Goal: Task Accomplishment & Management: Manage account settings

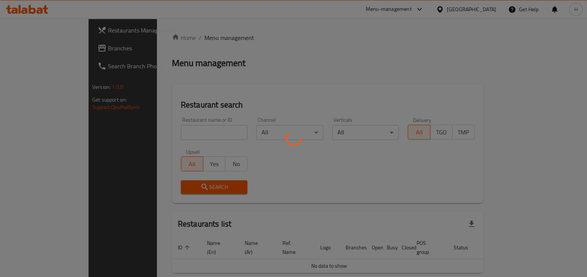
click at [186, 117] on div at bounding box center [293, 138] width 587 height 277
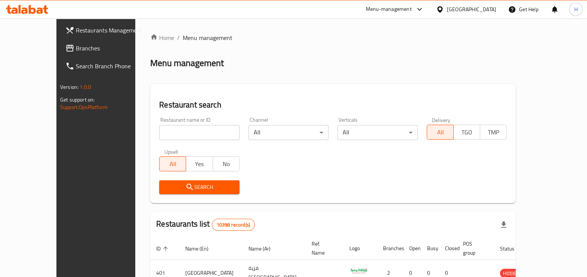
click at [176, 145] on div "Home / Menu management Menu management Restaurant search Restaurant name or ID …" at bounding box center [332, 260] width 365 height 454
click at [174, 138] on input "search" at bounding box center [199, 132] width 80 height 15
type input "mezza"
click at [214, 185] on span "Search" at bounding box center [199, 187] width 68 height 9
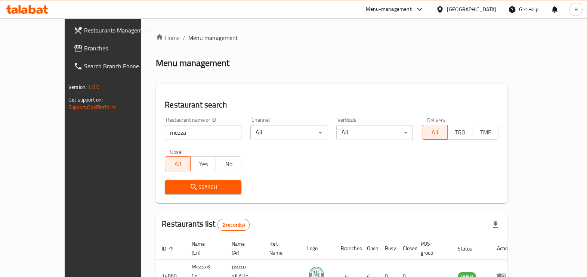
scroll to position [68, 0]
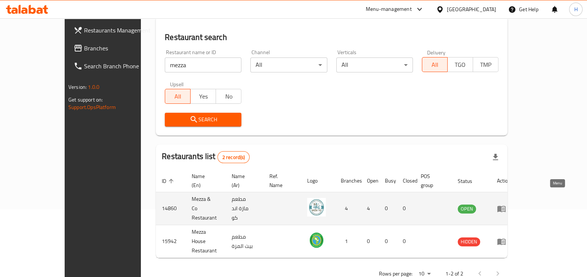
click at [506, 204] on icon "enhanced table" at bounding box center [501, 208] width 9 height 9
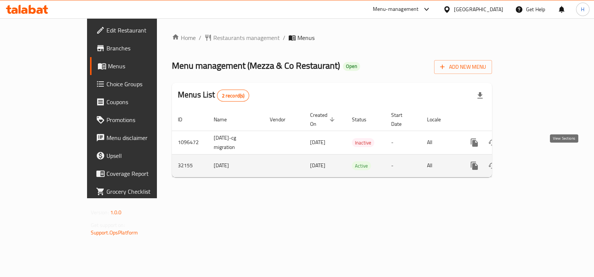
click at [537, 161] on link "enhanced table" at bounding box center [528, 166] width 18 height 18
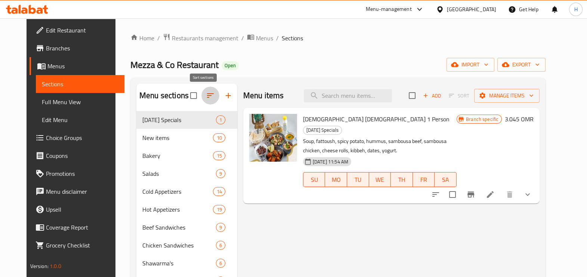
click at [207, 96] on icon "button" at bounding box center [210, 95] width 9 height 9
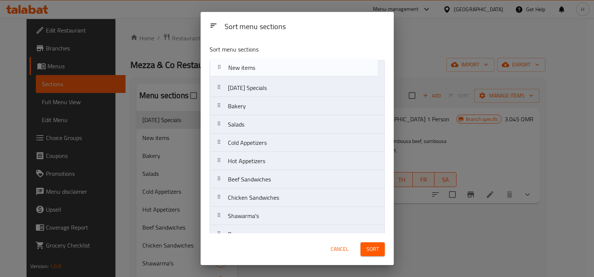
drag, startPoint x: 243, startPoint y: 93, endPoint x: 244, endPoint y: 69, distance: 23.5
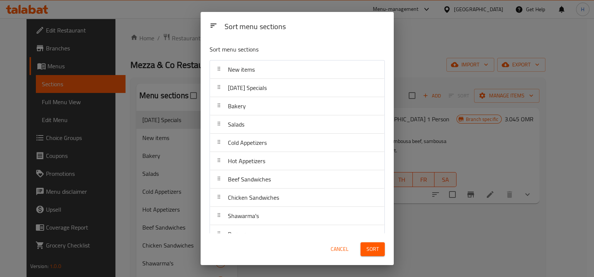
click at [369, 250] on span "Sort" at bounding box center [372, 249] width 12 height 9
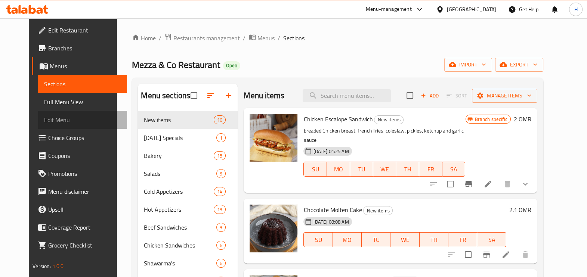
click at [41, 128] on link "Edit Menu" at bounding box center [82, 120] width 88 height 18
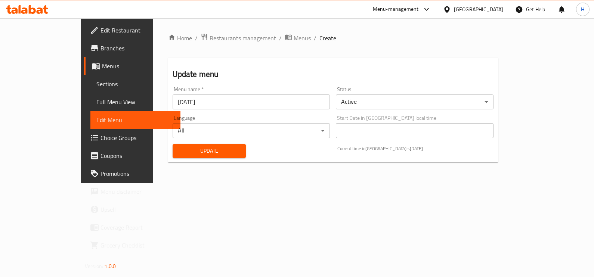
click at [100, 135] on span "Choice Groups" at bounding box center [137, 137] width 74 height 9
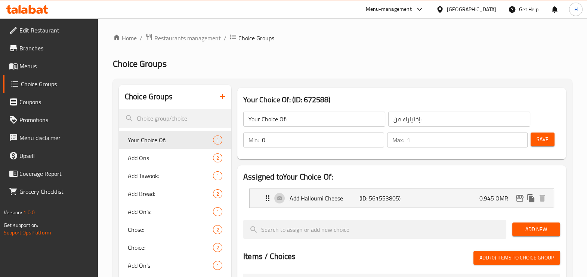
click at [224, 99] on icon "button" at bounding box center [222, 96] width 9 height 9
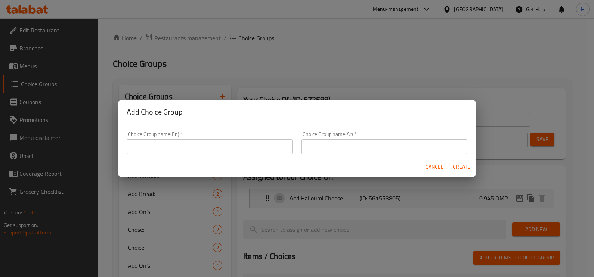
click at [227, 145] on input "text" at bounding box center [210, 146] width 166 height 15
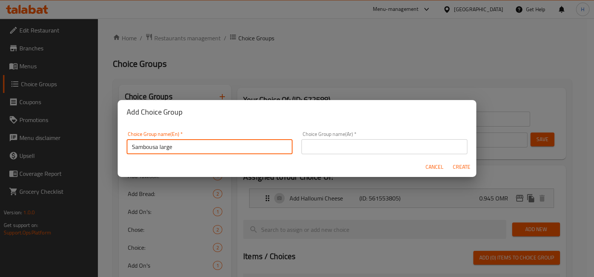
click at [220, 147] on input "Sambousa large" at bounding box center [210, 146] width 166 height 15
type input "Sambousa large"
click at [311, 141] on input "text" at bounding box center [384, 146] width 166 height 15
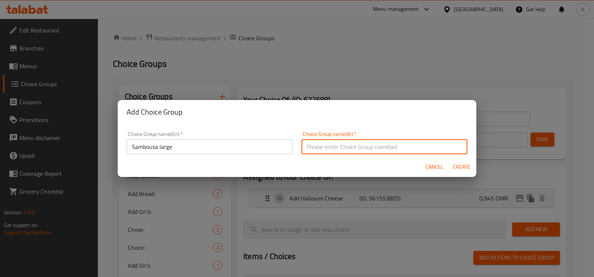
paste input "علبة سمبوسة كبيرة"
type input "علبة سمبوسة كبيرة"
click at [464, 163] on span "Create" at bounding box center [461, 166] width 18 height 9
type input "Sambousa large"
type input "علبة سمبوسة كبيرة"
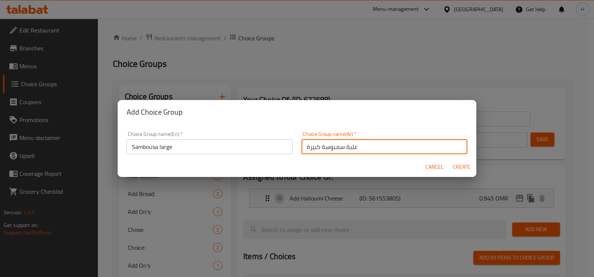
type input "0"
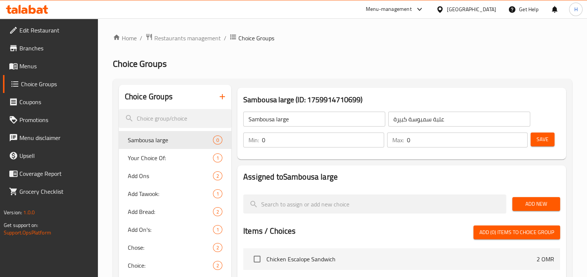
click at [530, 205] on span "Add New" at bounding box center [536, 203] width 36 height 9
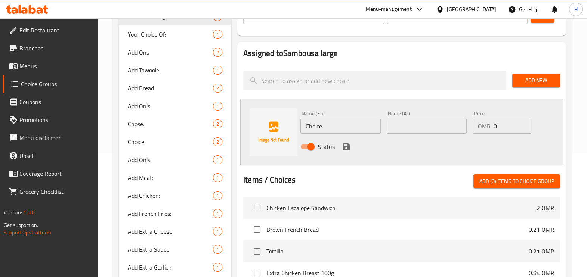
scroll to position [125, 0]
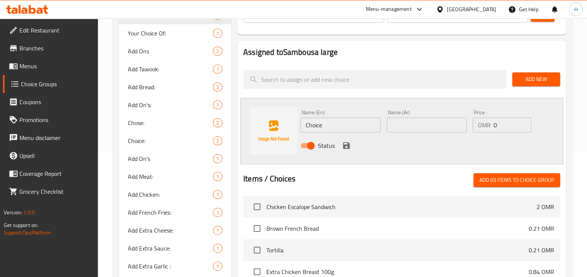
click at [332, 121] on input "Choice" at bounding box center [340, 125] width 80 height 15
click at [332, 121] on input "beef" at bounding box center [340, 125] width 80 height 15
type input "beef large box"
click at [332, 121] on input "beef large box" at bounding box center [340, 125] width 80 height 15
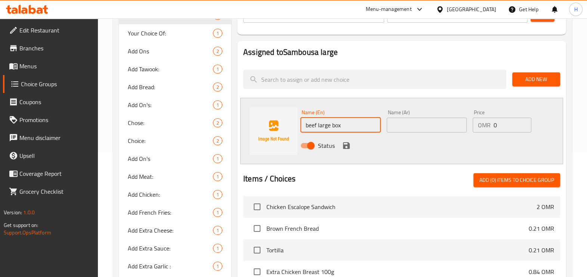
click at [332, 121] on input "beef large box" at bounding box center [340, 125] width 80 height 15
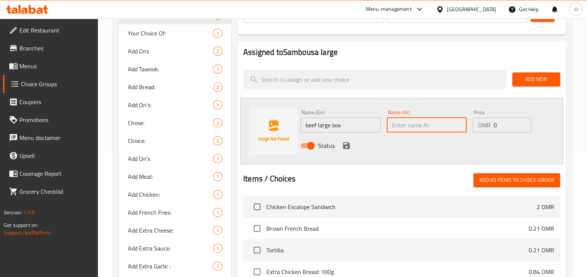
click at [419, 130] on input "text" at bounding box center [426, 125] width 80 height 15
paste input "علبة لحم بقري كبيرة"
drag, startPoint x: 406, startPoint y: 124, endPoint x: 419, endPoint y: 122, distance: 13.1
click at [419, 122] on input "علبة لحم بقري كبيرة" at bounding box center [426, 125] width 80 height 15
type input "علبة لحم كبيرة"
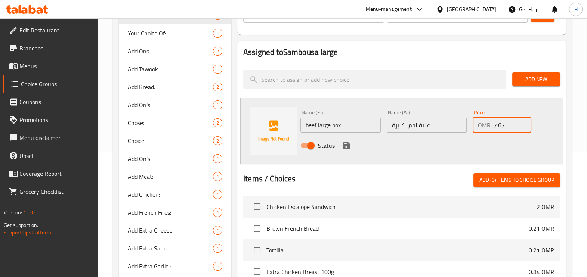
type input "7.67"
click at [343, 145] on icon "save" at bounding box center [346, 145] width 7 height 7
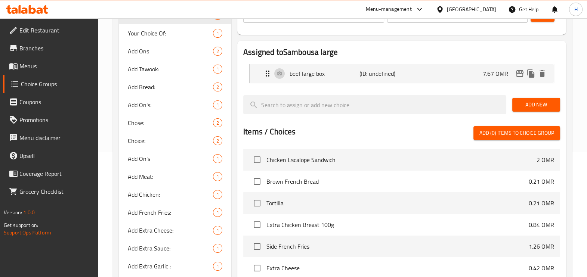
click at [523, 105] on span "Add New" at bounding box center [536, 104] width 36 height 9
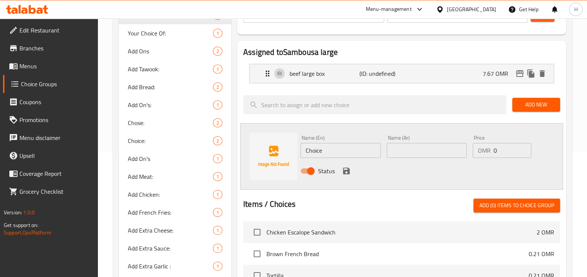
click at [354, 150] on input "Choice" at bounding box center [340, 150] width 80 height 15
type input "chicken box large"
click at [342, 158] on div "Name (En) chicken box large Name (En)" at bounding box center [340, 146] width 86 height 29
click at [338, 146] on input "chicken box large" at bounding box center [340, 150] width 80 height 15
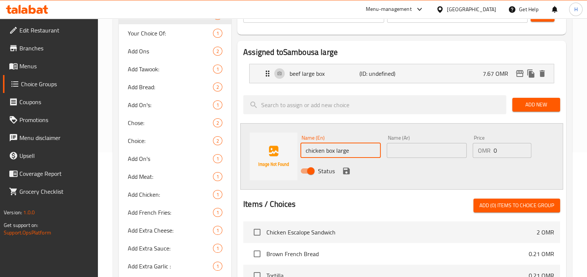
click at [338, 146] on input "chicken box large" at bounding box center [340, 150] width 80 height 15
click at [405, 144] on input "text" at bounding box center [426, 150] width 80 height 15
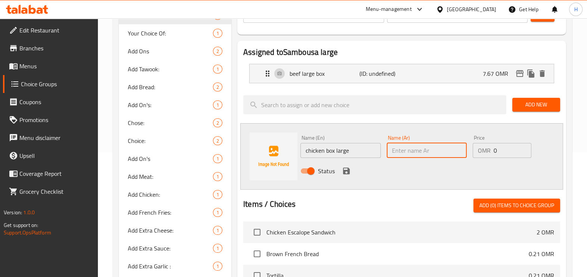
paste input "علبة دجاج كبيرة"
type input "علبة دجاج كبيرة"
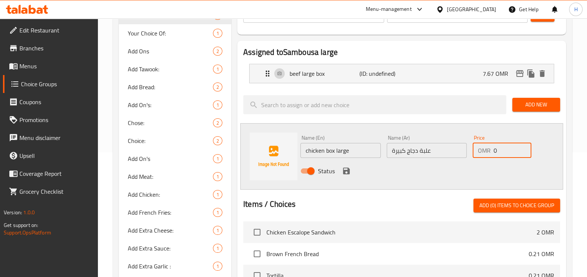
type input "6"
type input "5.78"
click at [345, 171] on icon "save" at bounding box center [346, 171] width 7 height 7
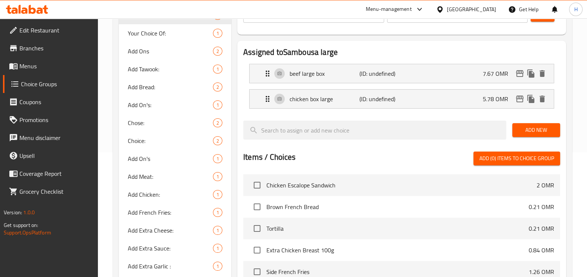
click at [524, 123] on button "Add New" at bounding box center [536, 130] width 48 height 14
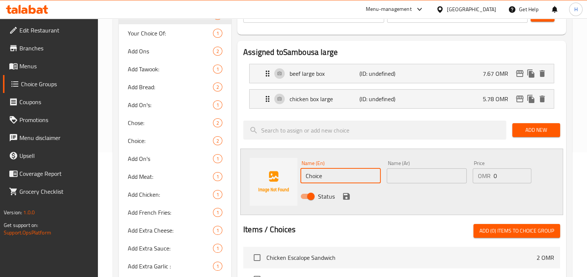
click at [338, 176] on input "Choice" at bounding box center [340, 175] width 80 height 15
type input "Mix box large"
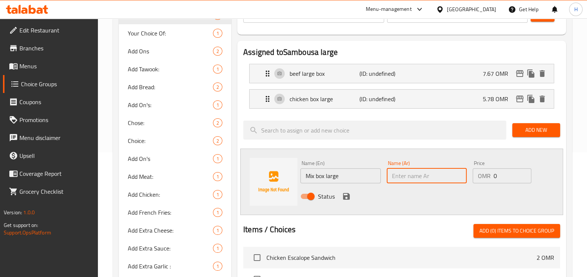
click at [338, 176] on input "Mix box large" at bounding box center [340, 175] width 80 height 15
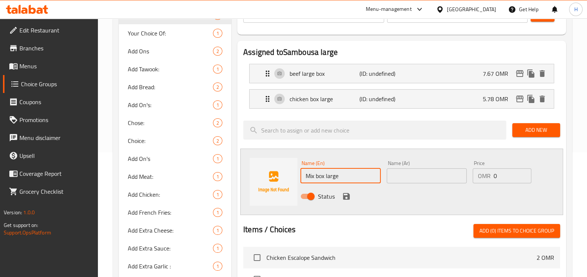
click at [338, 176] on input "Mix box large" at bounding box center [340, 175] width 80 height 15
click at [400, 176] on input "text" at bounding box center [426, 175] width 80 height 15
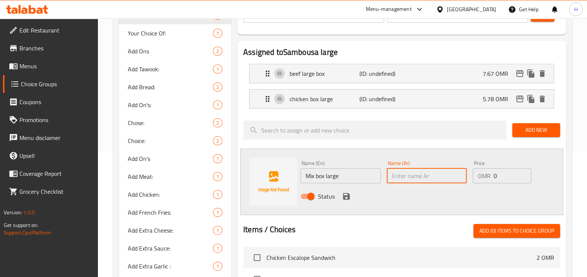
paste input "علبة ميكس كبيرة"
type input "علبة ميكس كبيرة"
click at [346, 195] on icon "save" at bounding box center [346, 196] width 7 height 7
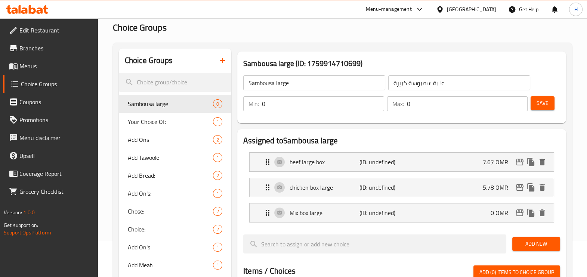
scroll to position [0, 0]
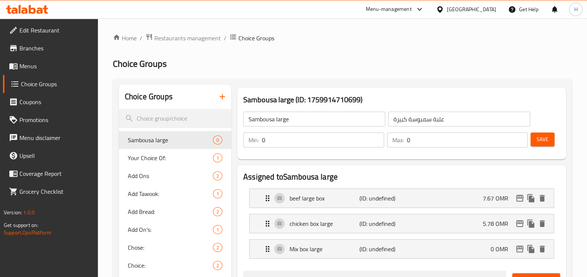
click at [332, 148] on div "Min: 0 ​" at bounding box center [314, 140] width 144 height 18
click at [328, 144] on input "0" at bounding box center [323, 140] width 122 height 15
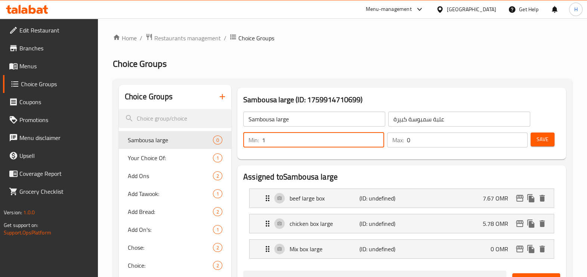
type input "1"
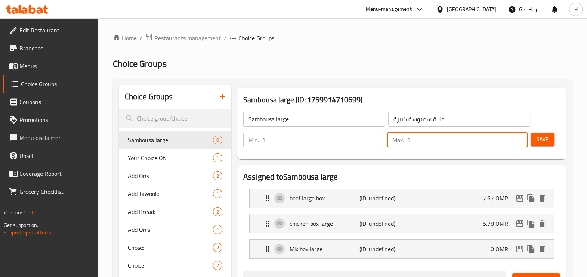
type input "1"
click at [536, 140] on button "Save" at bounding box center [542, 140] width 24 height 14
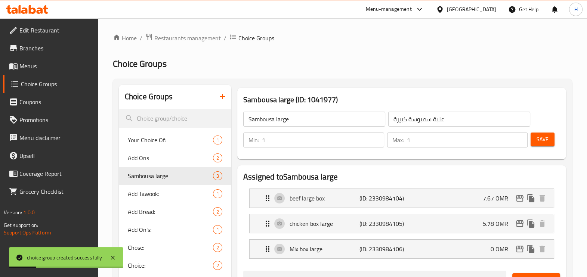
click at [35, 66] on span "Menus" at bounding box center [55, 66] width 72 height 9
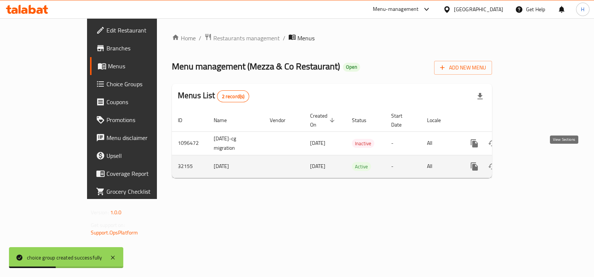
click at [532, 162] on icon "enhanced table" at bounding box center [528, 166] width 9 height 9
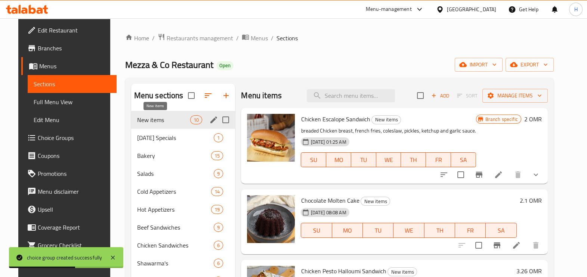
click at [148, 123] on span "New items" at bounding box center [163, 119] width 53 height 9
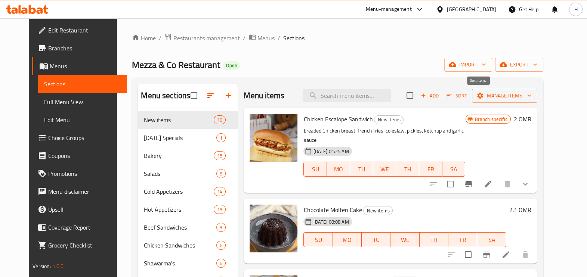
click at [440, 95] on span "Add" at bounding box center [429, 95] width 20 height 9
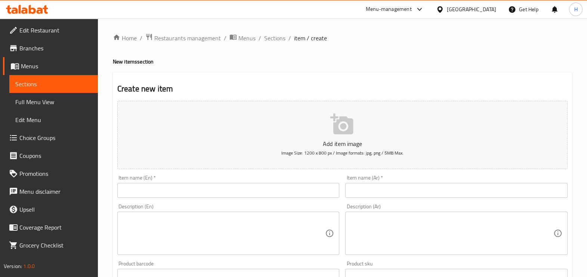
click at [231, 183] on input "text" at bounding box center [228, 190] width 222 height 15
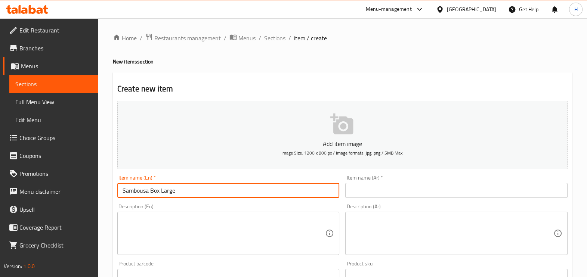
click at [155, 189] on input "Sambousa Box Large" at bounding box center [228, 190] width 222 height 15
type input "Sambousa Box Large"
click at [385, 186] on input "text" at bounding box center [456, 190] width 222 height 15
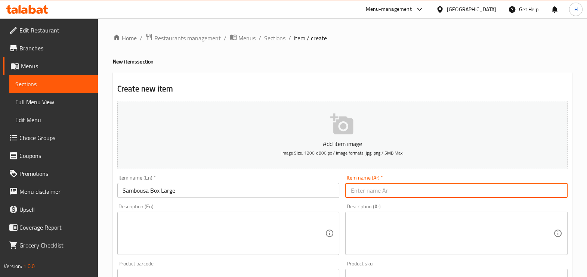
paste input "علبة سمبوسة كبيرة"
type input "علبة سمبوسة كبيرة"
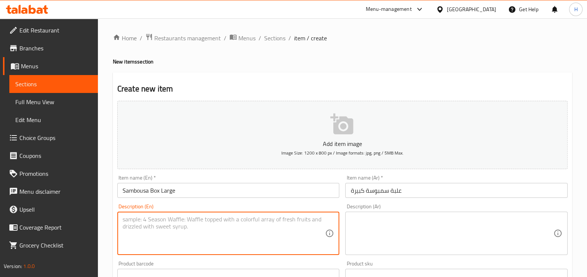
click at [233, 238] on textarea at bounding box center [223, 233] width 203 height 35
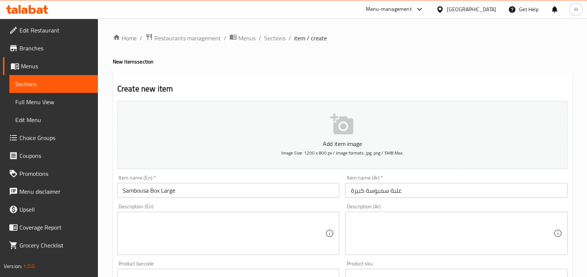
click at [233, 238] on textarea at bounding box center [223, 233] width 203 height 35
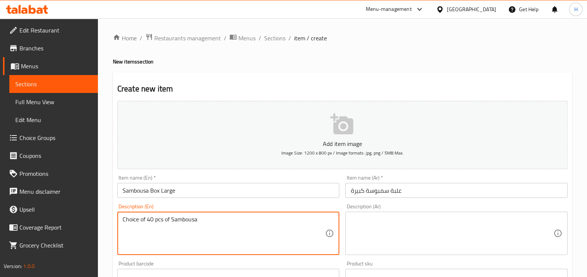
type textarea "Choice of 40 pcs of Sambousa"
click at [201, 222] on textarea "Choice of 40 pcs of Sambousa" at bounding box center [223, 233] width 203 height 35
click at [366, 213] on div "Description (Ar)" at bounding box center [456, 233] width 222 height 43
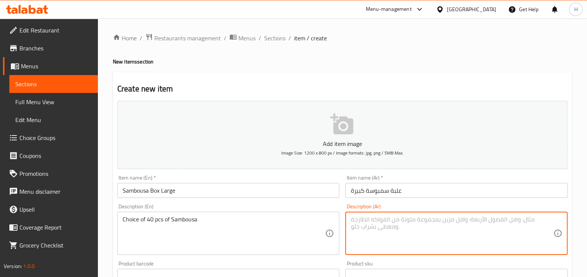
paste textarea "اختيار 40 قطعة من السمبوسة"
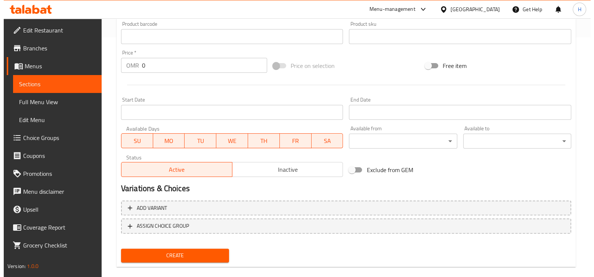
scroll to position [243, 0]
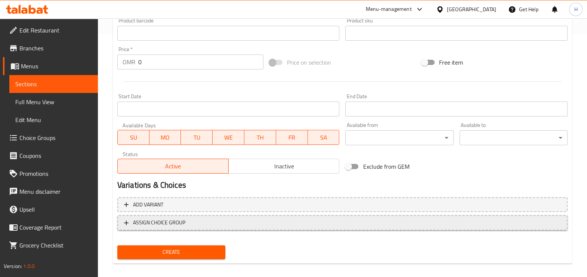
type textarea "اختيار 40 قطعة من السمبوسة"
click at [192, 219] on span "ASSIGN CHOICE GROUP" at bounding box center [342, 222] width 437 height 9
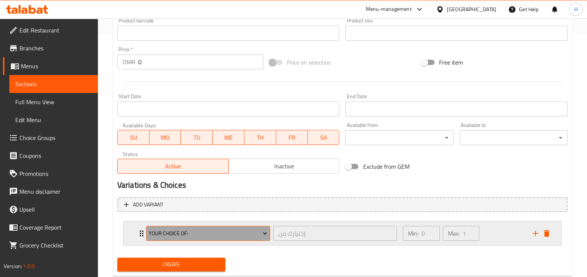
click at [192, 232] on span "Your Choice Of:" at bounding box center [208, 233] width 118 height 9
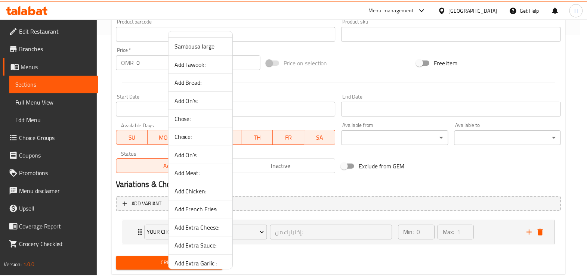
scroll to position [16, 0]
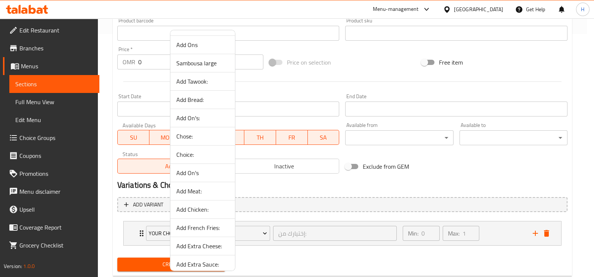
click at [200, 65] on span "Sambousa large" at bounding box center [202, 63] width 53 height 9
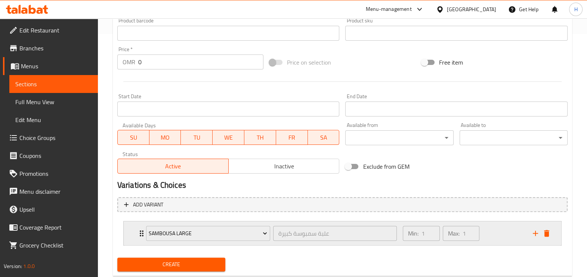
click at [133, 237] on div "Sambousa large علبة سمبوسة كبيرة ​ Min: 1 ​ Max: 1 ​" at bounding box center [342, 233] width 437 height 24
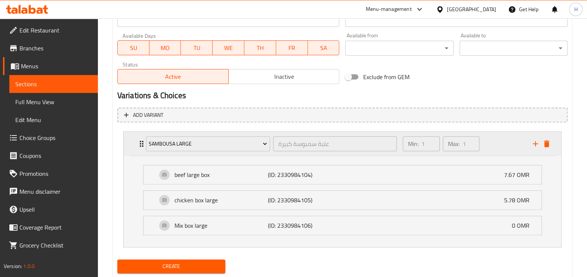
scroll to position [340, 0]
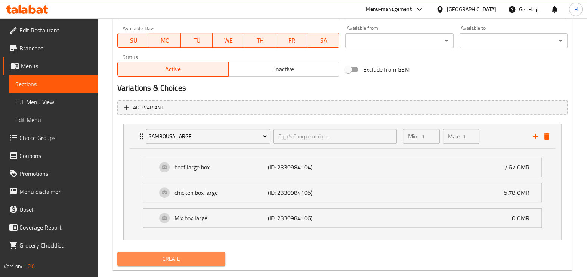
click at [136, 258] on span "Create" at bounding box center [171, 258] width 96 height 9
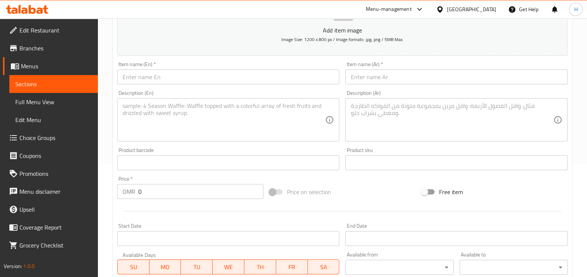
click at [70, 82] on span "Sections" at bounding box center [53, 84] width 77 height 9
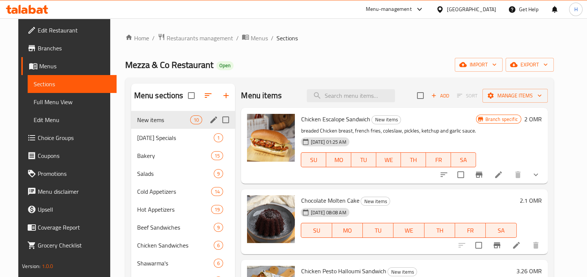
click at [190, 122] on span "10" at bounding box center [195, 120] width 11 height 7
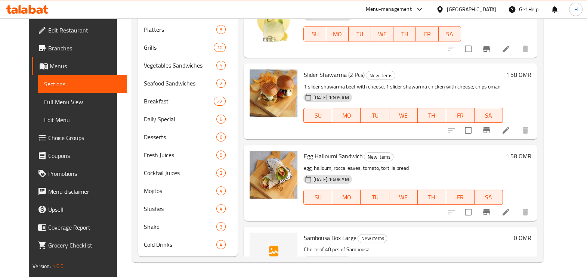
scroll to position [423, 0]
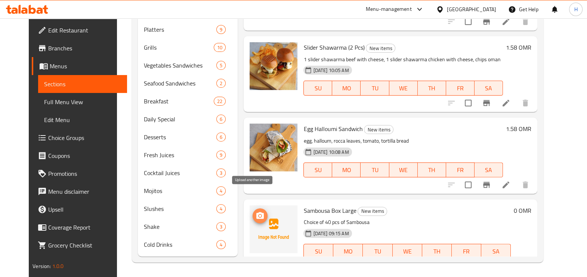
click at [252, 208] on button "upload picture" at bounding box center [259, 215] width 15 height 15
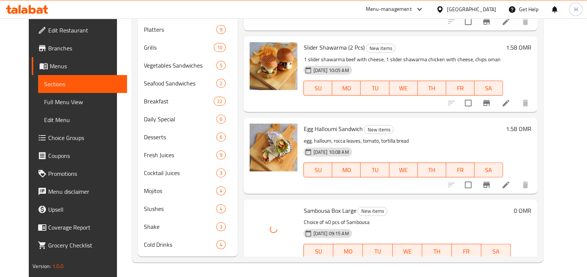
click at [498, 260] on li at bounding box center [487, 266] width 21 height 13
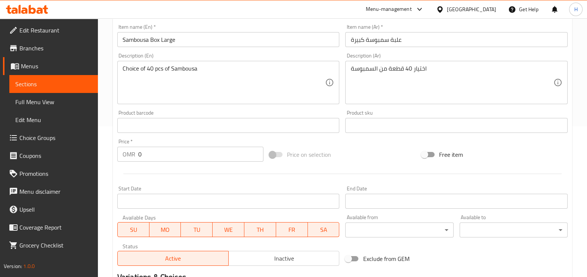
scroll to position [262, 0]
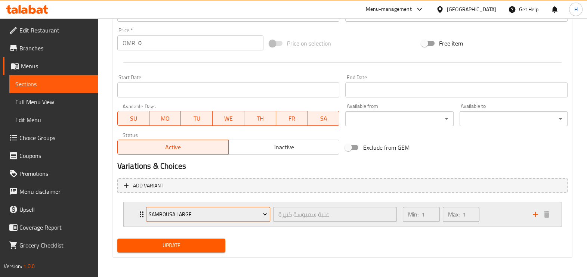
click at [174, 216] on span "Sambousa large" at bounding box center [208, 214] width 118 height 9
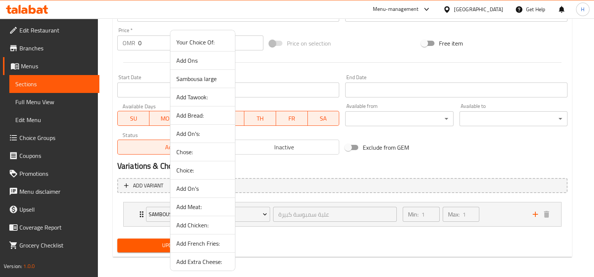
click at [128, 214] on div at bounding box center [297, 138] width 594 height 277
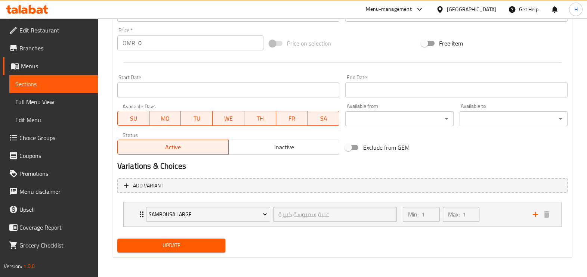
click at [128, 214] on div "Sambousa large علبة سمبوسة كبيرة ​ Min: 1 ​ Max: 1 ​" at bounding box center [342, 214] width 437 height 24
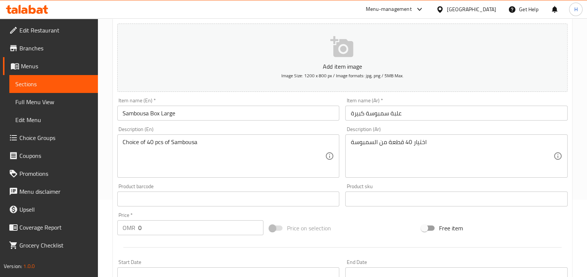
scroll to position [77, 0]
click at [58, 87] on span "Sections" at bounding box center [53, 84] width 77 height 9
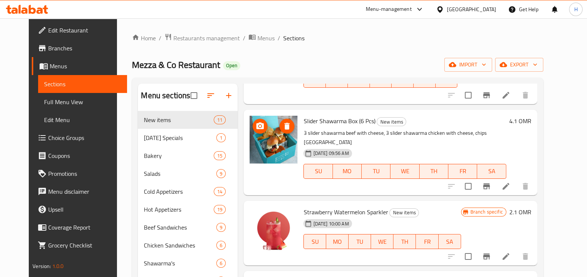
scroll to position [305, 0]
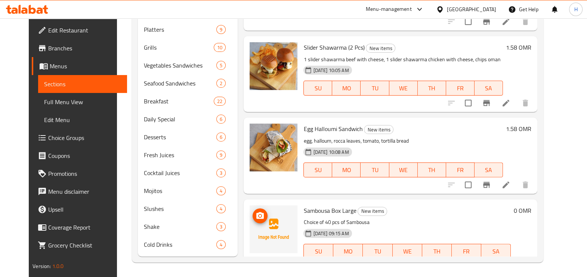
click at [255, 211] on icon "upload picture" at bounding box center [259, 215] width 9 height 9
click at [249, 205] on img at bounding box center [273, 229] width 48 height 48
click at [256, 212] on icon "upload picture" at bounding box center [259, 215] width 7 height 7
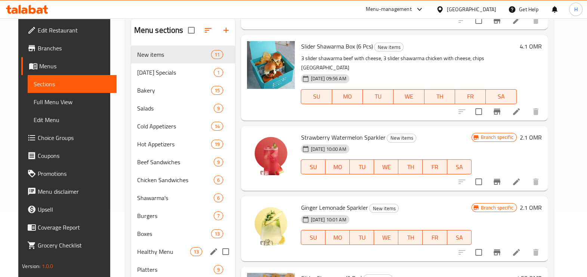
scroll to position [62, 0]
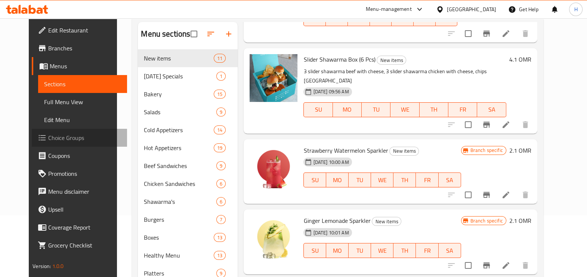
click at [49, 140] on span "Choice Groups" at bounding box center [84, 137] width 72 height 9
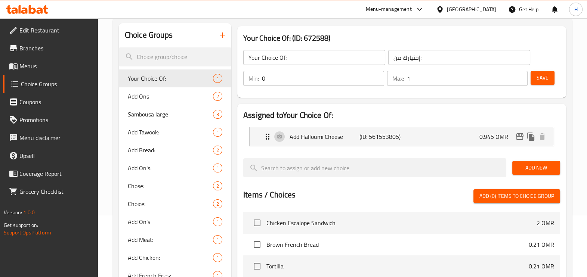
click at [223, 34] on icon "button" at bounding box center [222, 35] width 9 height 9
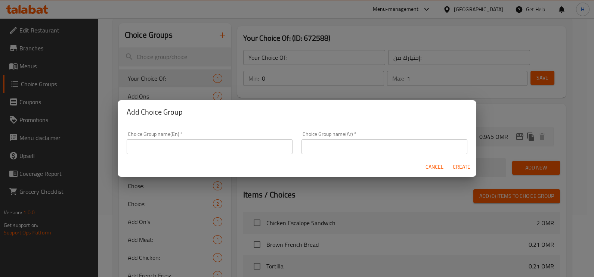
click at [219, 162] on div "Cancel Create" at bounding box center [297, 167] width 358 height 20
click at [211, 145] on input "text" at bounding box center [210, 146] width 166 height 15
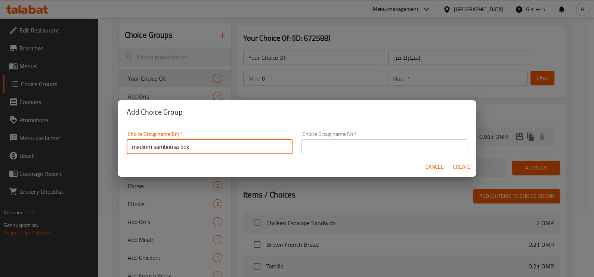
type input "medium sambousa box"
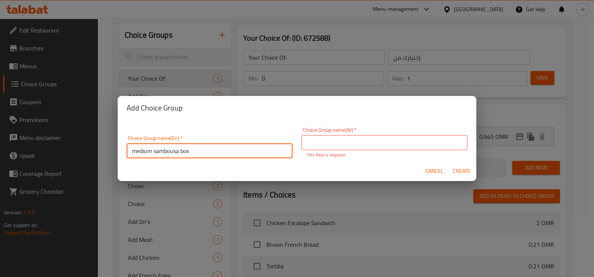
click at [211, 145] on input "medium sambousa box" at bounding box center [210, 150] width 166 height 15
click at [312, 147] on input "text" at bounding box center [384, 142] width 166 height 15
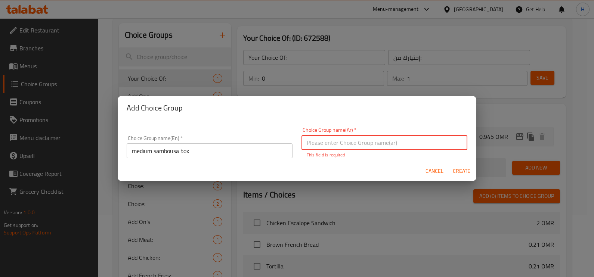
paste input "علبة سمبوسة متوسطة"
type input "علبة سمبوسة متوسطة"
click at [465, 169] on span "Create" at bounding box center [461, 171] width 18 height 9
type input "medium sambousa box"
type input "علبة سمبوسة متوسطة"
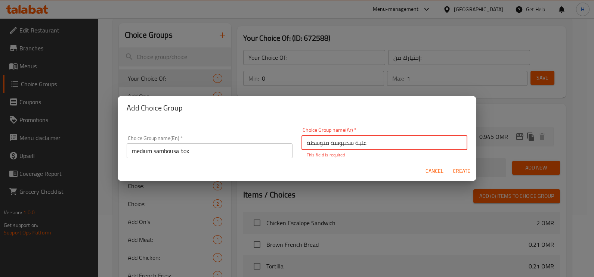
type input "0"
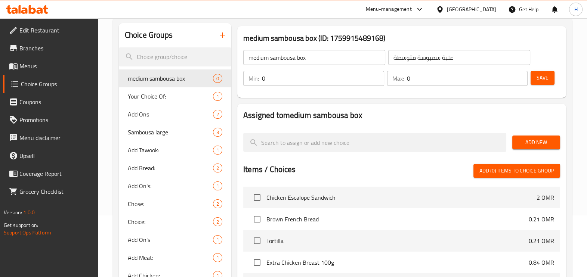
click at [330, 82] on input "0" at bounding box center [323, 78] width 122 height 15
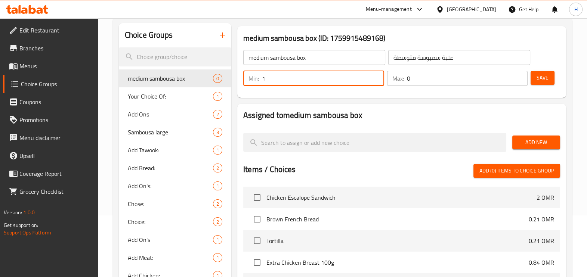
type input "1"
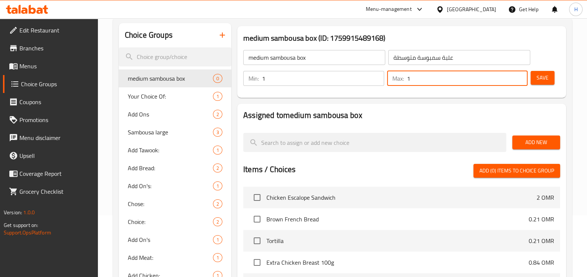
type input "1"
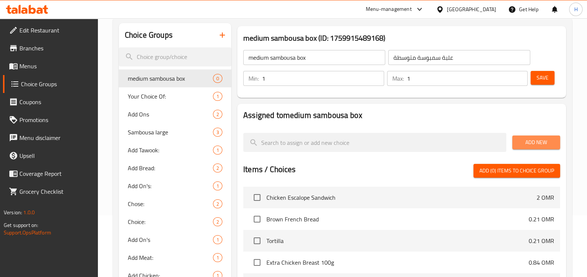
click at [525, 138] on span "Add New" at bounding box center [536, 142] width 36 height 9
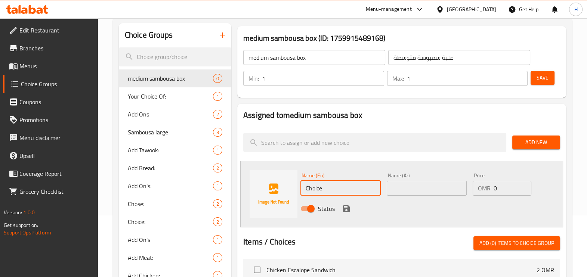
click at [327, 187] on input "Choice" at bounding box center [340, 188] width 80 height 15
click at [338, 194] on input "beef box" at bounding box center [340, 188] width 80 height 15
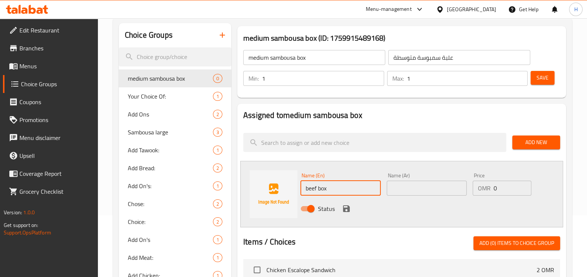
type input "beef box"
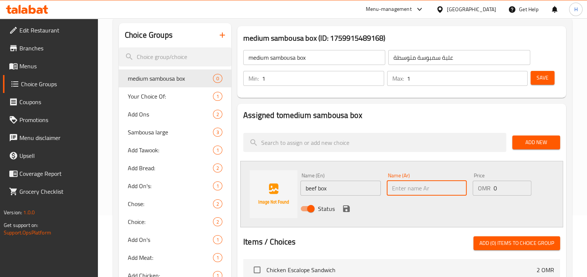
click at [398, 181] on input "text" at bounding box center [426, 188] width 80 height 15
paste input "علبة لحم بقري"
drag, startPoint x: 394, startPoint y: 189, endPoint x: 403, endPoint y: 187, distance: 9.5
click at [403, 187] on input "علبة لحم بقري" at bounding box center [426, 188] width 80 height 15
drag, startPoint x: 395, startPoint y: 189, endPoint x: 391, endPoint y: 192, distance: 5.8
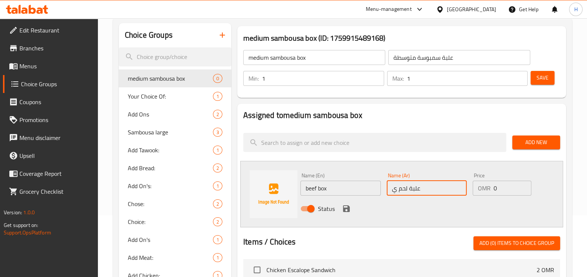
click at [391, 192] on input "علبة لحم ي" at bounding box center [426, 188] width 80 height 15
type input "علبة لحم"
type input "3.89"
click at [348, 210] on icon "save" at bounding box center [346, 208] width 7 height 7
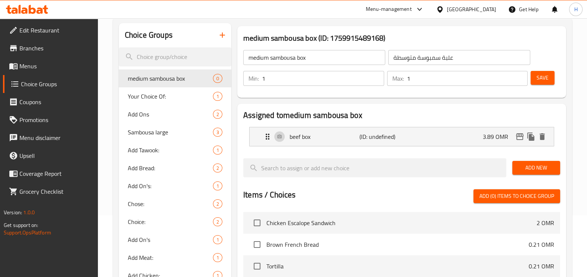
click at [548, 161] on button "Add New" at bounding box center [536, 168] width 48 height 14
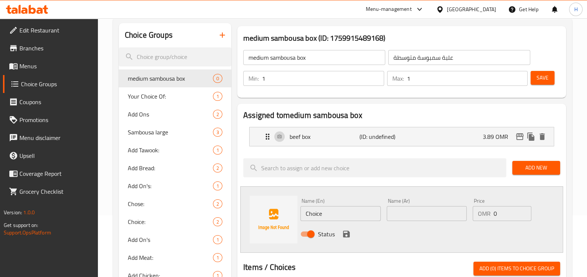
click at [350, 217] on input "Choice" at bounding box center [340, 213] width 80 height 15
type input "chicken box"
click at [350, 217] on input "chicken box" at bounding box center [340, 213] width 80 height 15
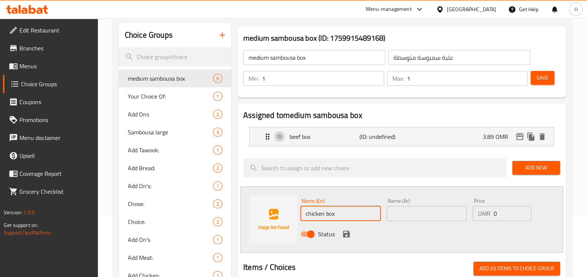
click at [350, 217] on input "chicken box" at bounding box center [340, 213] width 80 height 15
click at [410, 215] on input "text" at bounding box center [426, 213] width 80 height 15
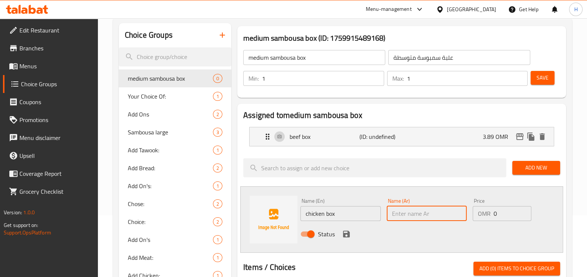
paste input "علبة دجاج"
type input "علبة دجاج"
click at [480, 215] on p "OMR" at bounding box center [484, 213] width 13 height 9
click at [505, 211] on input "0" at bounding box center [512, 213] width 38 height 15
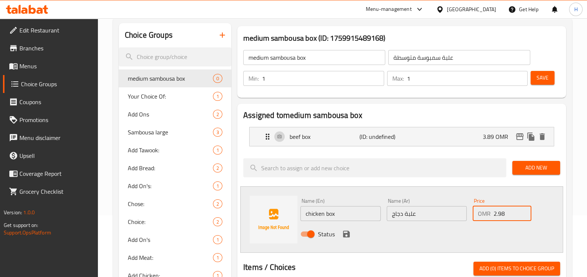
type input "2.98"
click at [345, 237] on icon "save" at bounding box center [346, 234] width 9 height 9
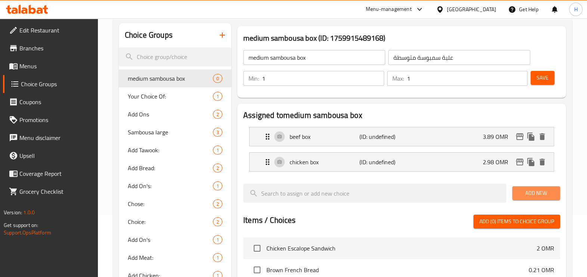
click at [523, 198] on button "Add New" at bounding box center [536, 193] width 48 height 14
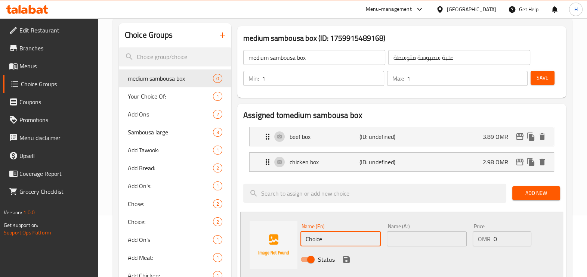
click at [330, 232] on input "Choice" at bounding box center [340, 239] width 80 height 15
click at [330, 232] on input "mix box" at bounding box center [340, 239] width 80 height 15
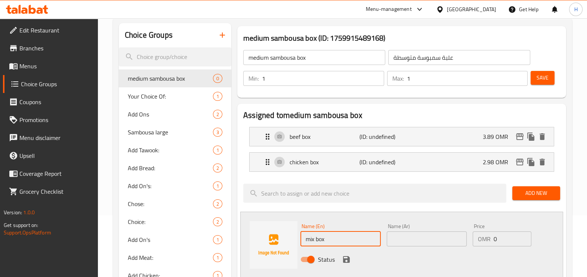
click at [330, 232] on input "mix box" at bounding box center [340, 239] width 80 height 15
type input "mix box"
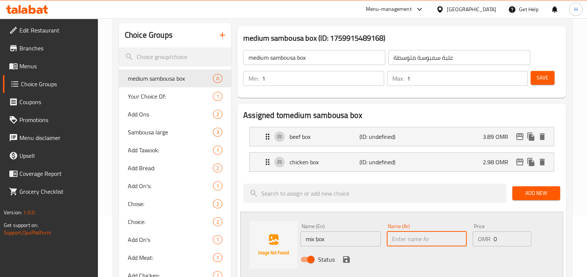
paste input "مزيج"
type input "مزيج"
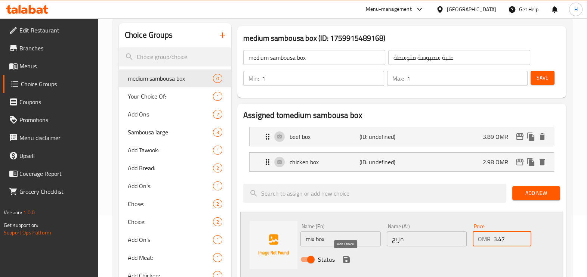
type input "3.47"
click at [347, 260] on icon "save" at bounding box center [346, 259] width 7 height 7
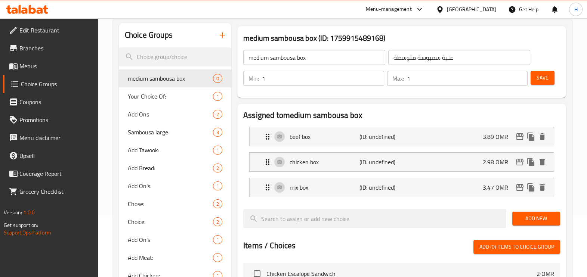
click at [538, 78] on span "Save" at bounding box center [542, 77] width 12 height 9
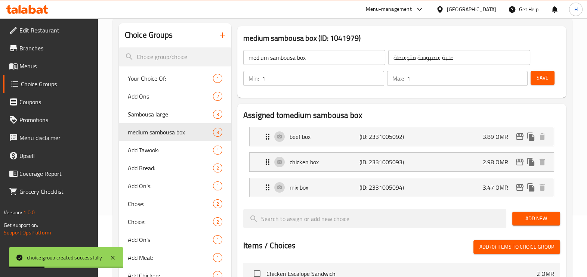
click at [30, 63] on span "Menus" at bounding box center [55, 66] width 72 height 9
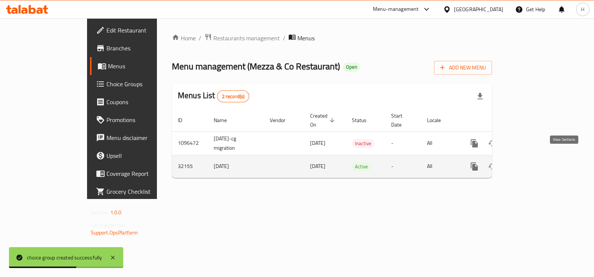
click at [537, 158] on link "enhanced table" at bounding box center [528, 167] width 18 height 18
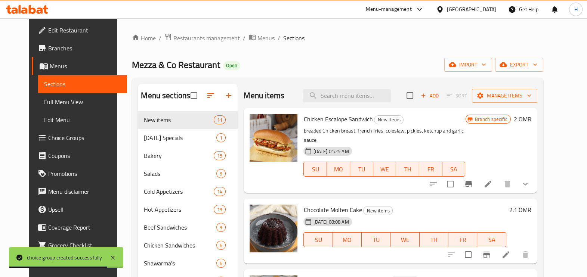
click at [456, 89] on div "Add Sort Manage items" at bounding box center [471, 96] width 131 height 16
click at [440, 93] on span "Add" at bounding box center [429, 95] width 20 height 9
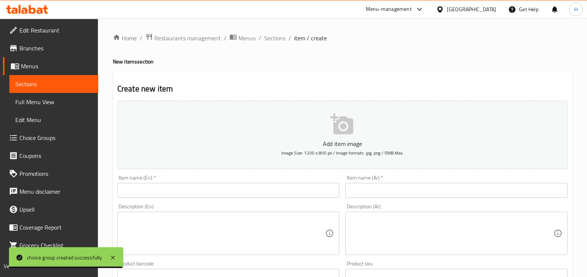
click at [271, 183] on input "text" at bounding box center [228, 190] width 222 height 15
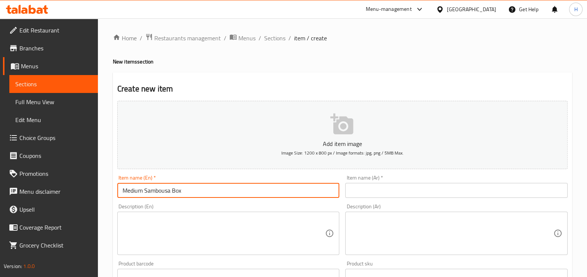
type input "Medium Sambousa Box"
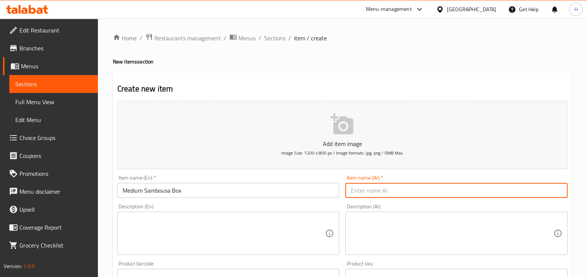
click at [271, 183] on input "Medium Sambousa Box" at bounding box center [228, 190] width 222 height 15
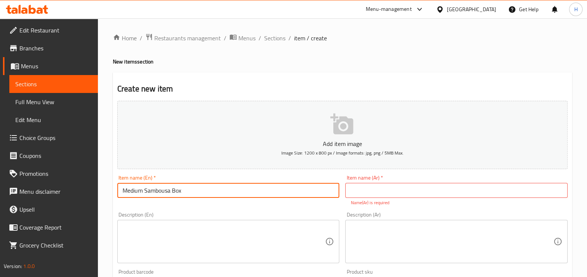
click at [271, 183] on input "Medium Sambousa Box" at bounding box center [228, 190] width 222 height 15
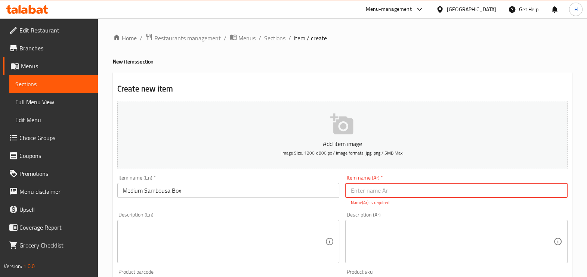
paste input "علبة سمبوسة متوسطة"
type input "علبة سمبوسة متوسطة"
click at [302, 234] on textarea at bounding box center [223, 241] width 203 height 35
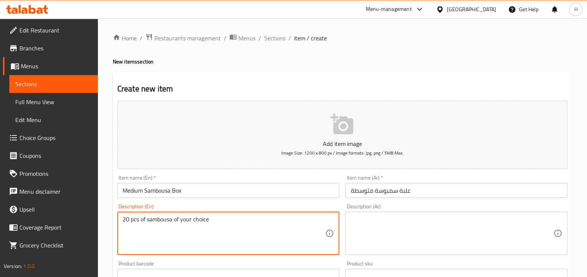
click at [203, 217] on textarea "20 pcs of sambousa of your choice" at bounding box center [223, 233] width 203 height 35
type textarea "20 pcs of sambousa of your choice"
click at [376, 218] on textarea at bounding box center [451, 233] width 203 height 35
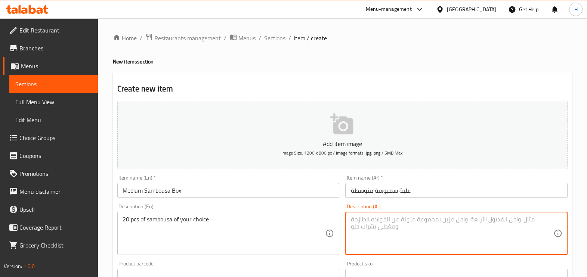
paste textarea "20 قطعة سمبوسة حسب اختيارك"
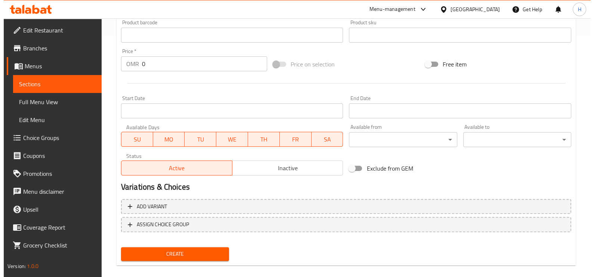
scroll to position [242, 0]
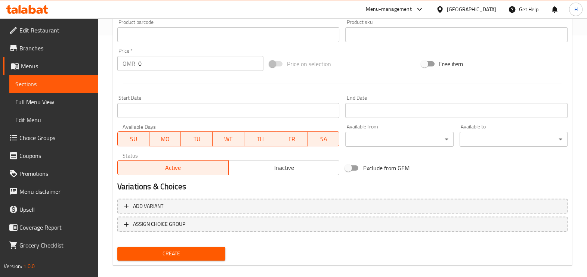
type textarea "20 قطعة سمبوسة حسب اختيارك"
click at [215, 230] on button "ASSIGN CHOICE GROUP" at bounding box center [342, 224] width 450 height 15
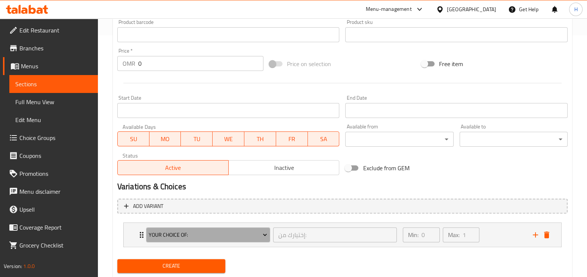
click at [215, 230] on span "Your Choice Of:" at bounding box center [208, 234] width 118 height 9
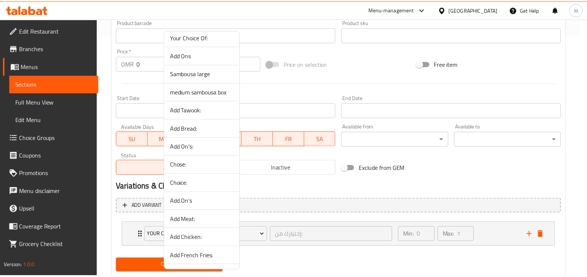
scroll to position [3, 0]
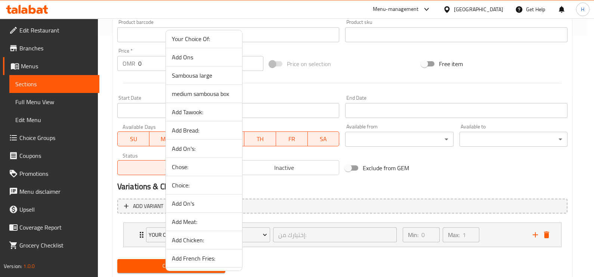
click at [192, 91] on span "medium sambousa box" at bounding box center [204, 93] width 64 height 9
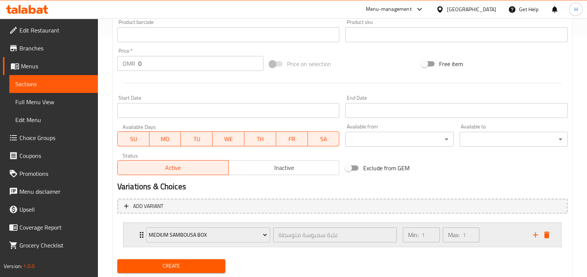
click at [134, 231] on div "medium sambousa box علبة سمبوسة متوسطة ​ Min: 1 ​ Max: 1 ​" at bounding box center [342, 235] width 437 height 24
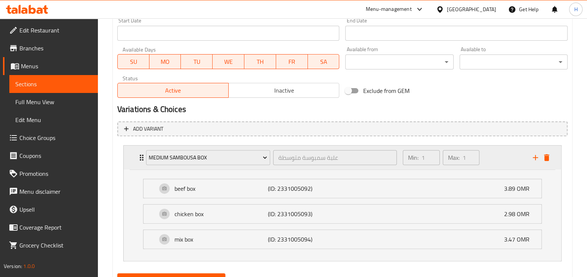
scroll to position [325, 0]
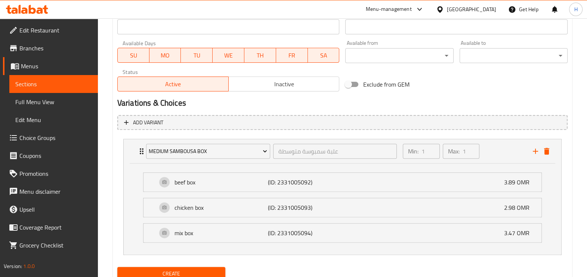
click at [156, 267] on button "Create" at bounding box center [171, 274] width 108 height 14
click at [45, 71] on link "Menus" at bounding box center [50, 66] width 95 height 18
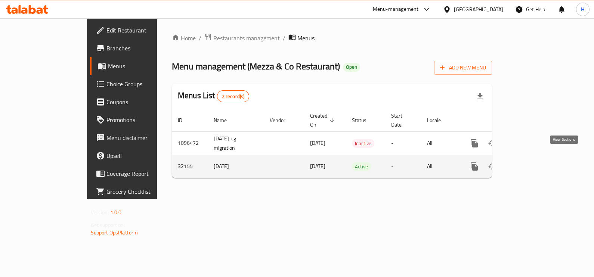
click at [532, 162] on icon "enhanced table" at bounding box center [528, 166] width 9 height 9
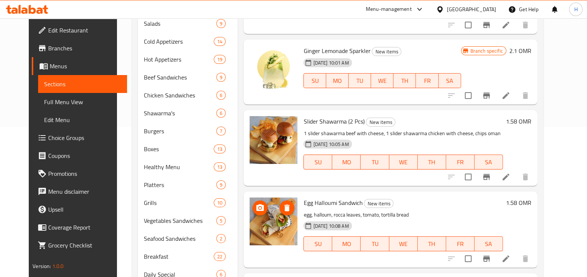
scroll to position [305, 0]
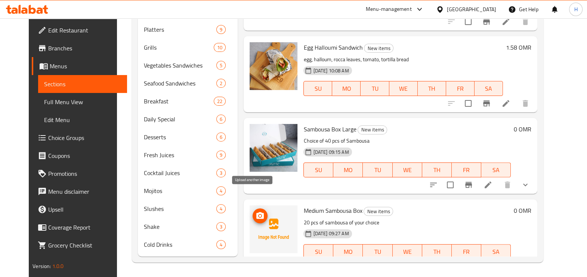
click at [256, 212] on icon "upload picture" at bounding box center [259, 215] width 7 height 7
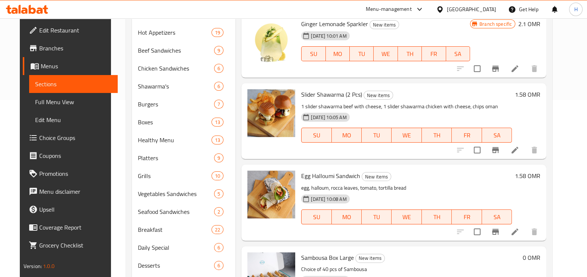
scroll to position [0, 0]
